Goal: Task Accomplishment & Management: Manage account settings

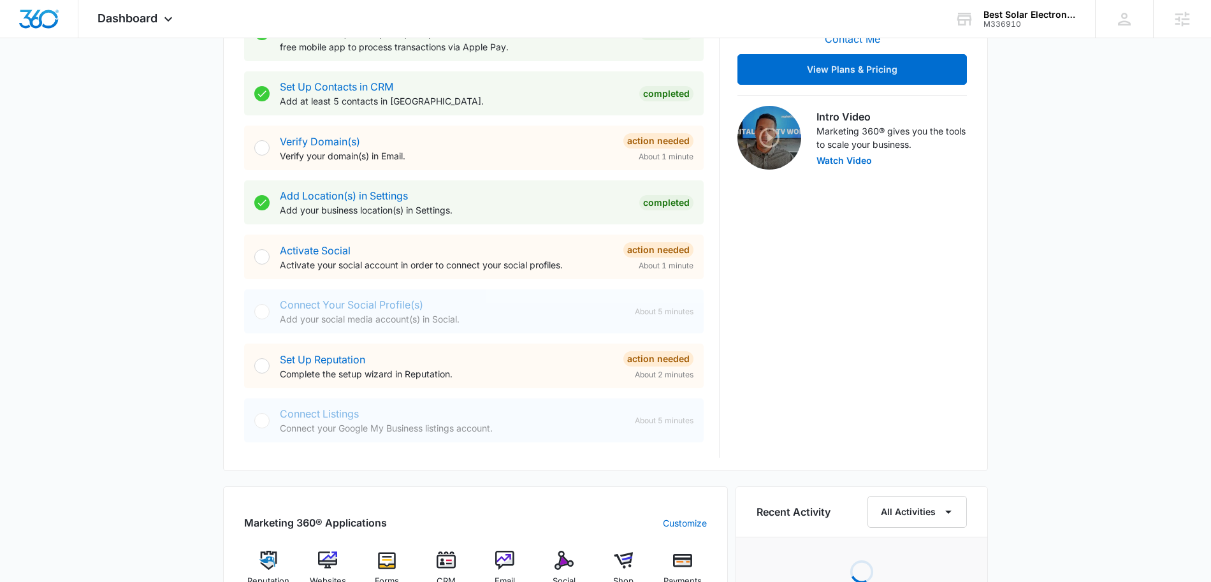
scroll to position [717, 0]
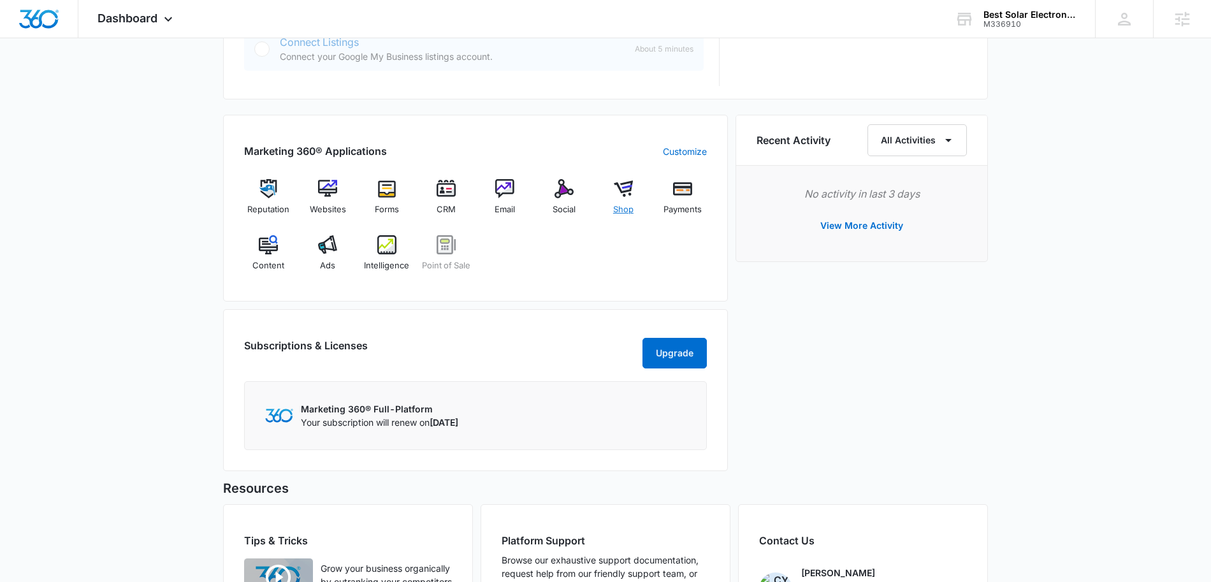
click at [629, 193] on img at bounding box center [623, 188] width 19 height 19
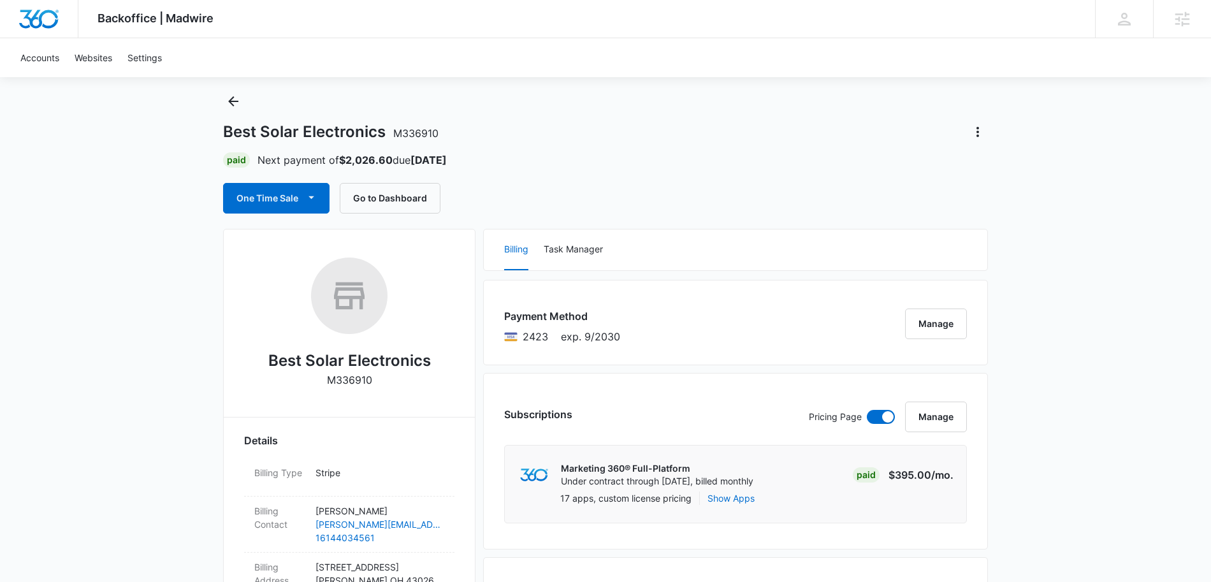
scroll to position [298, 0]
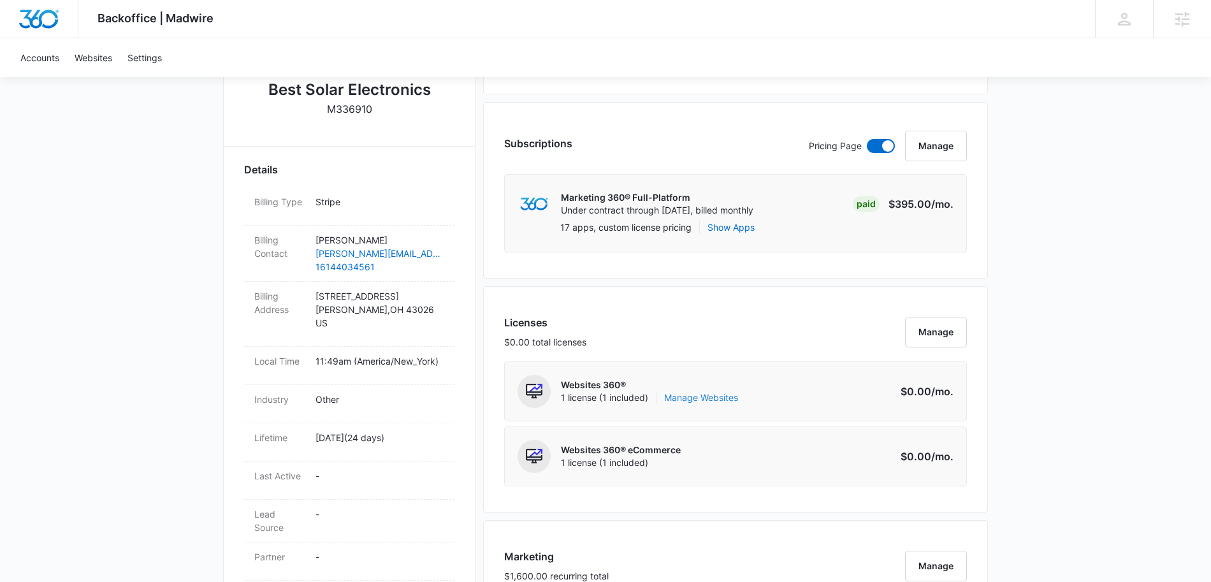
click at [714, 395] on link "Manage Websites" at bounding box center [701, 397] width 74 height 13
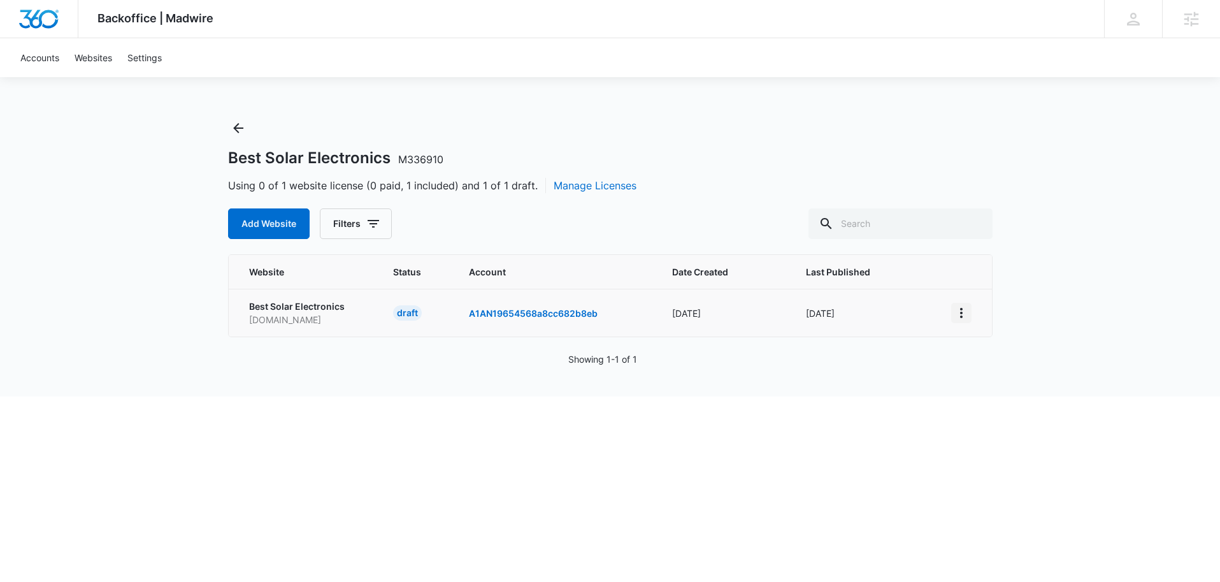
click at [959, 314] on icon "View More" at bounding box center [961, 312] width 15 height 15
click at [983, 367] on link "Edit Website" at bounding box center [993, 367] width 52 height 11
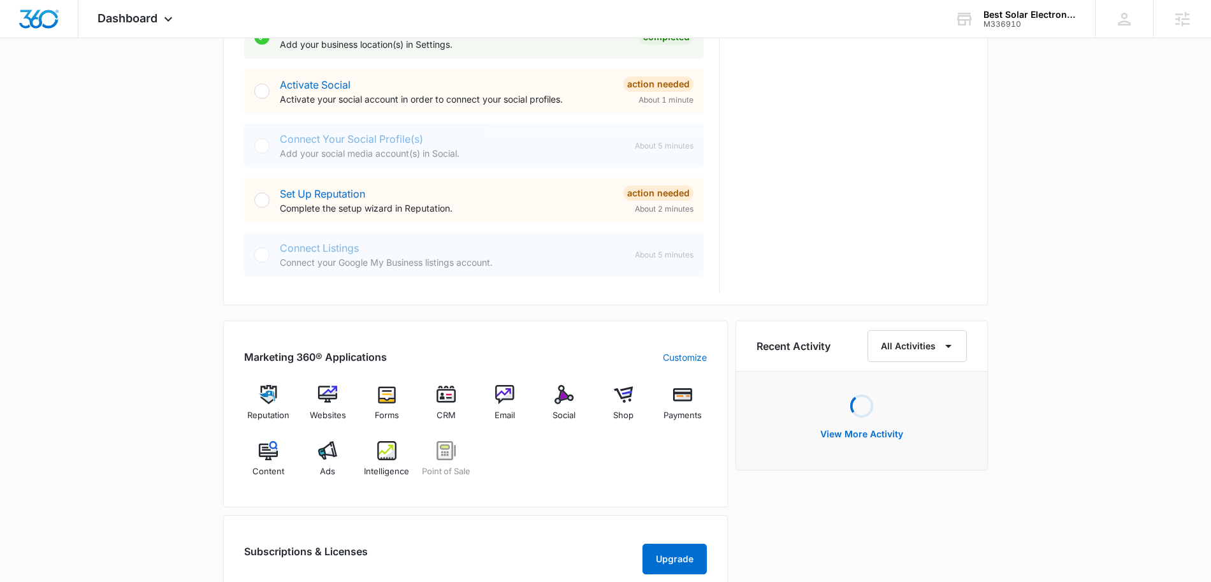
scroll to position [677, 0]
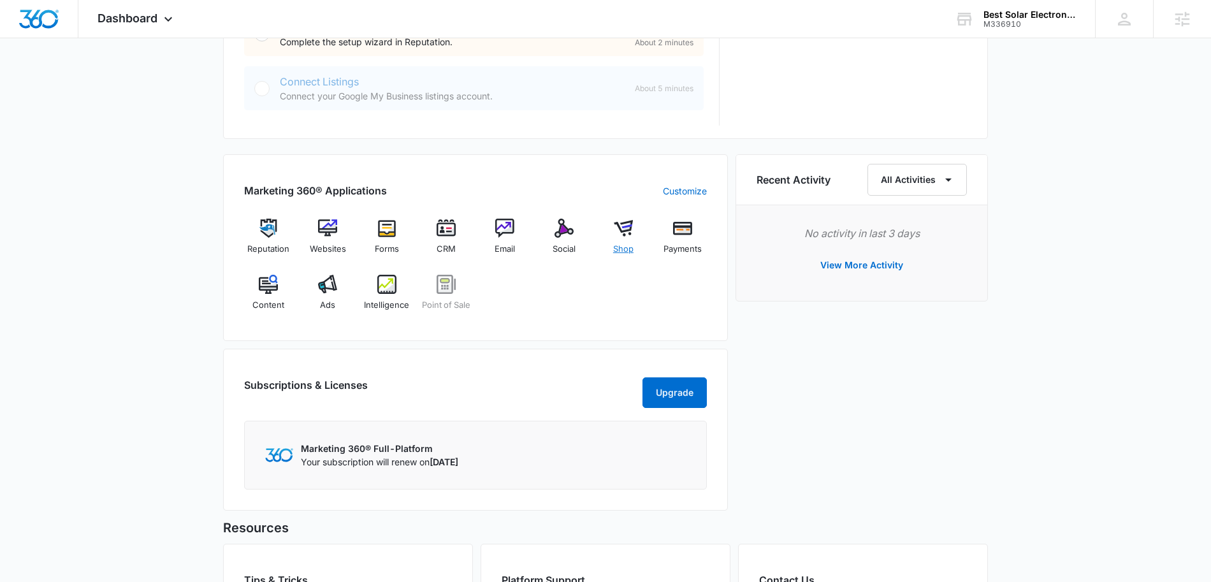
click at [622, 229] on img at bounding box center [623, 228] width 19 height 19
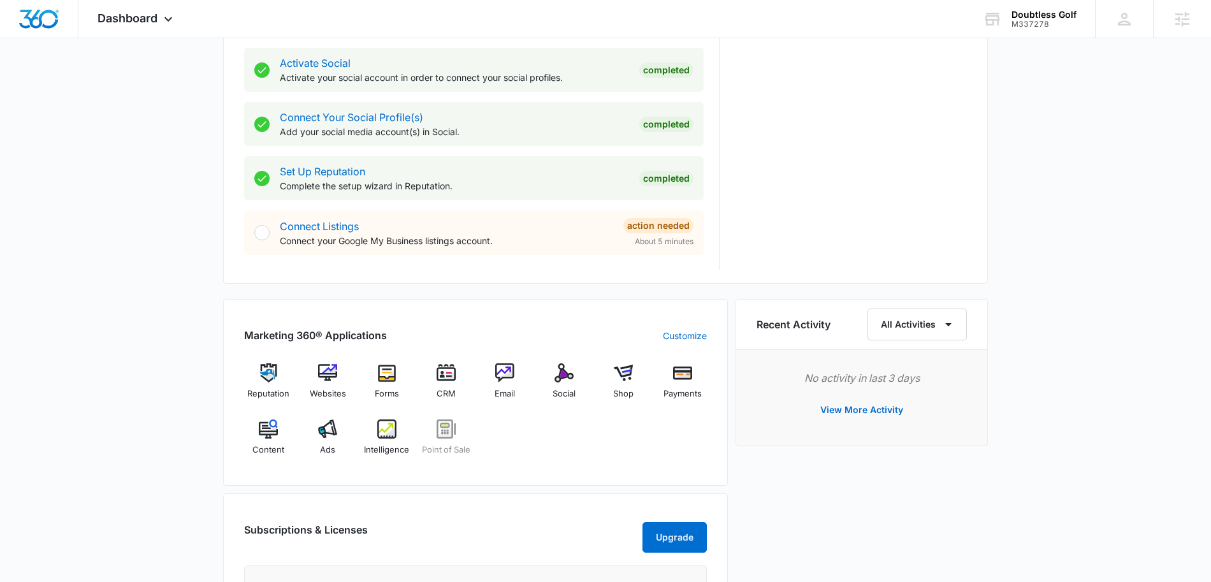
scroll to position [533, 0]
click at [622, 372] on img at bounding box center [623, 372] width 19 height 19
